Goal: Information Seeking & Learning: Learn about a topic

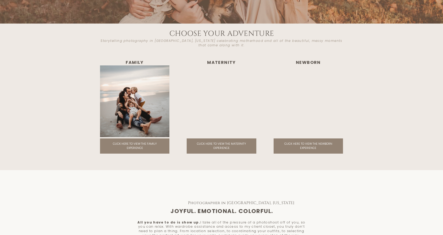
scroll to position [812, 0]
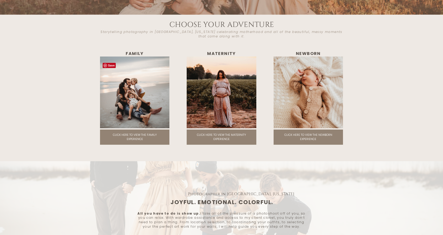
click at [123, 119] on div at bounding box center [134, 93] width 69 height 72
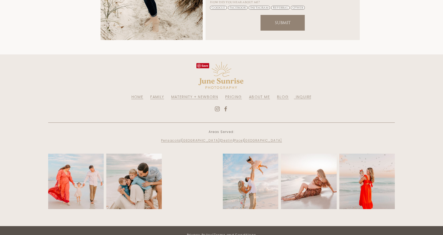
scroll to position [1113, 0]
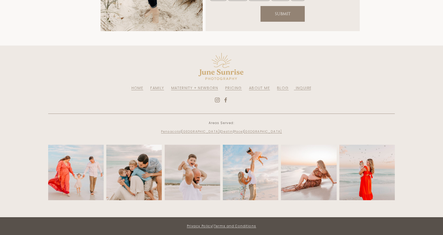
click at [231, 88] on link "PRICING" at bounding box center [233, 88] width 17 height 5
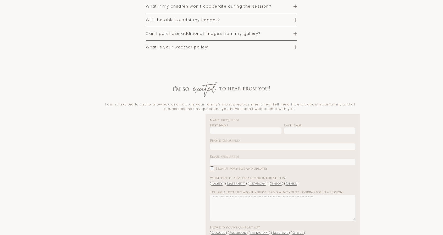
scroll to position [707, 0]
